Goal: Task Accomplishment & Management: Manage account settings

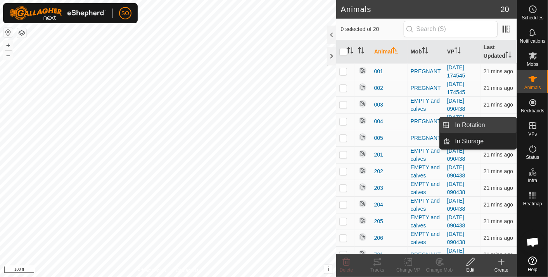
click at [483, 124] on link "In Rotation" at bounding box center [484, 126] width 66 height 16
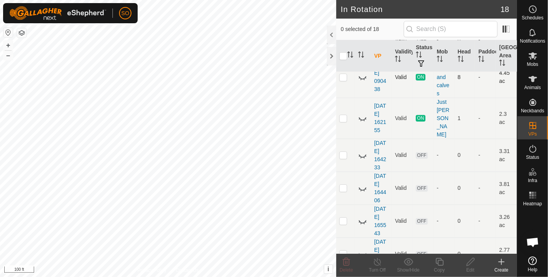
scroll to position [215, 0]
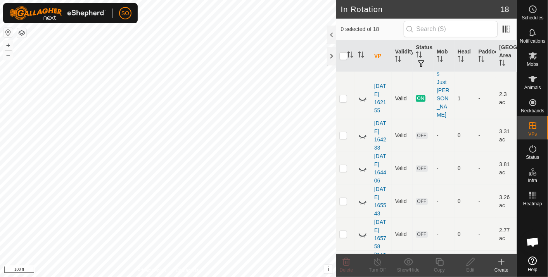
click at [361, 94] on icon at bounding box center [362, 98] width 9 height 9
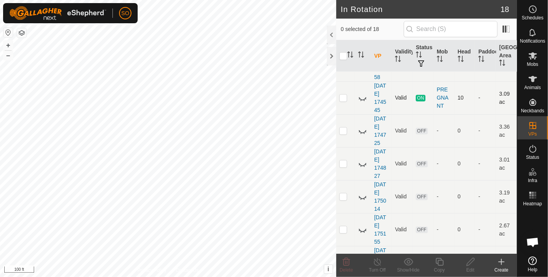
scroll to position [388, 0]
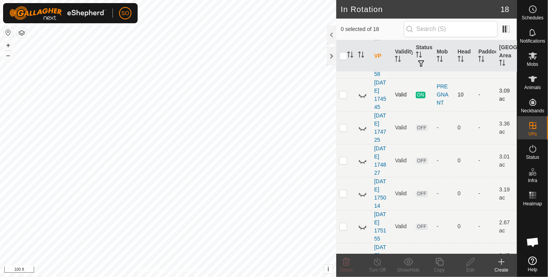
click at [362, 90] on icon at bounding box center [362, 94] width 9 height 9
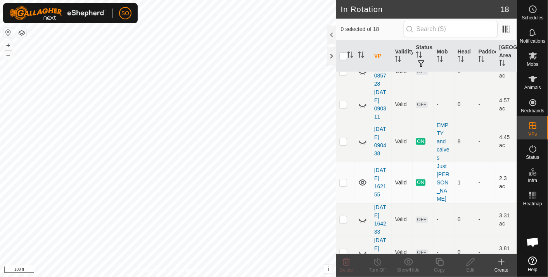
scroll to position [174, 0]
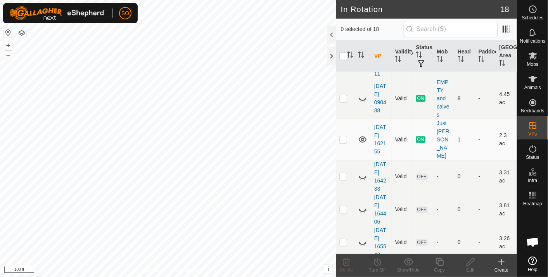
click at [361, 98] on icon at bounding box center [362, 98] width 9 height 9
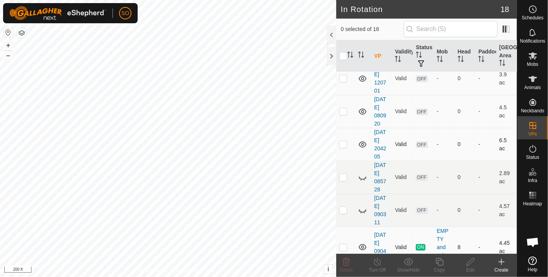
scroll to position [0, 0]
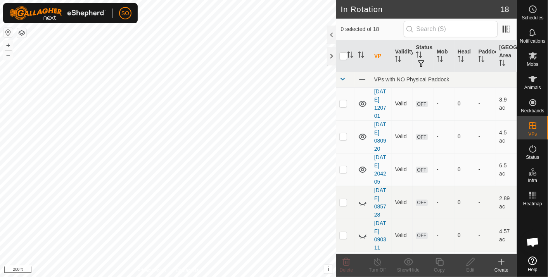
click at [345, 103] on p-checkbox at bounding box center [344, 104] width 8 height 6
click at [347, 260] on icon at bounding box center [346, 262] width 7 height 8
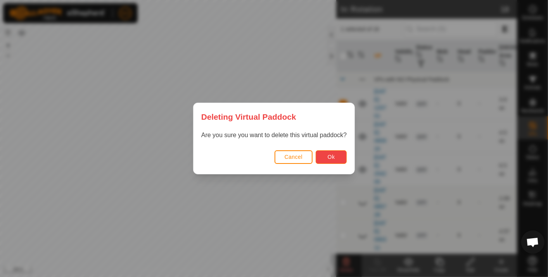
click at [331, 154] on span "Ok" at bounding box center [331, 157] width 7 height 6
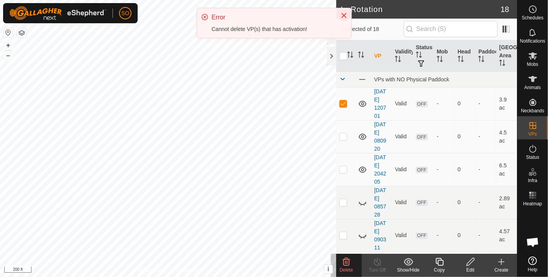
click at [344, 14] on icon "Close" at bounding box center [344, 15] width 6 height 6
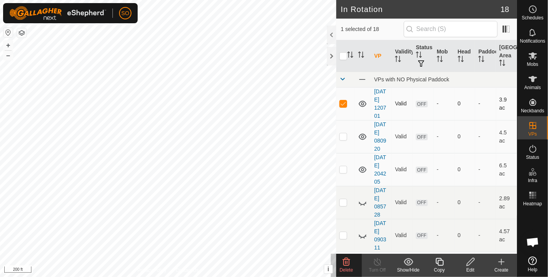
click at [343, 101] on p-checkbox at bounding box center [344, 104] width 8 height 6
checkbox input "false"
